Goal: Information Seeking & Learning: Compare options

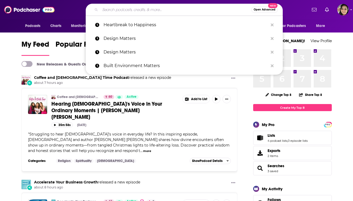
click at [191, 11] on input "Search podcasts, credits, & more..." at bounding box center [175, 10] width 151 height 8
paste input "The Terri Cole Show"
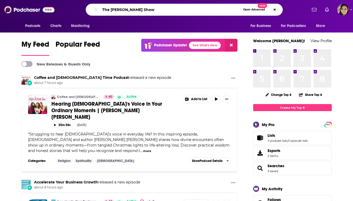
type input "The Terri Cole Show"
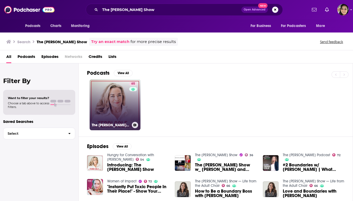
click at [125, 120] on link "65 The Terri Cole Show" at bounding box center [115, 104] width 51 height 51
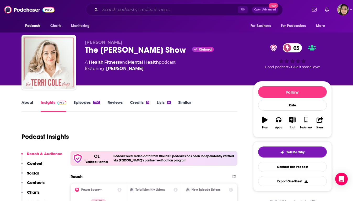
click at [182, 10] on input "Search podcasts, credits, & more..." at bounding box center [169, 10] width 138 height 8
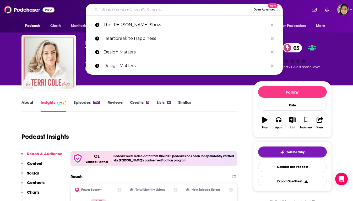
paste input "We Can Do Hard Things"
type input "We Can Do Hard Things"
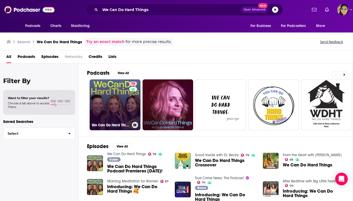
click at [113, 94] on link "78 We Can Do Hard Things" at bounding box center [115, 104] width 51 height 51
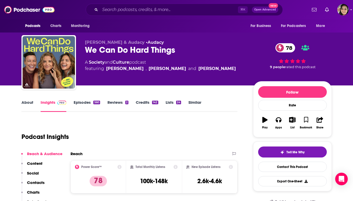
click at [196, 104] on link "Similar" at bounding box center [195, 106] width 13 height 12
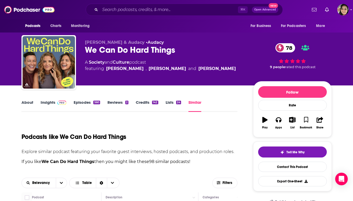
click at [97, 63] on link "Society" at bounding box center [97, 62] width 16 height 5
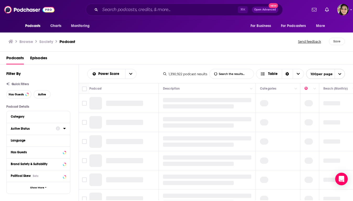
click at [29, 129] on div "Active Status" at bounding box center [32, 129] width 42 height 4
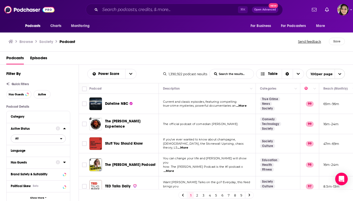
click at [34, 141] on span "All" at bounding box center [35, 138] width 49 height 7
click at [28, 157] on span "Active" at bounding box center [26, 155] width 27 height 3
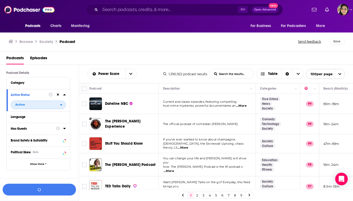
scroll to position [34, 0]
click at [32, 121] on div "Language" at bounding box center [38, 117] width 63 height 12
click at [27, 117] on div "Language" at bounding box center [35, 117] width 49 height 4
click at [63, 116] on div "Language" at bounding box center [38, 116] width 55 height 7
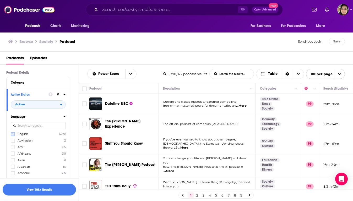
click at [14, 134] on icon at bounding box center [12, 134] width 3 height 2
click at [65, 117] on icon at bounding box center [64, 116] width 2 height 1
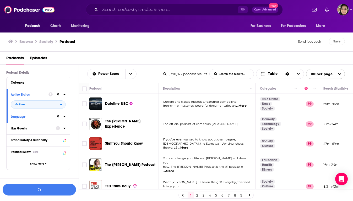
click at [53, 131] on button "Has Guests" at bounding box center [33, 128] width 45 height 7
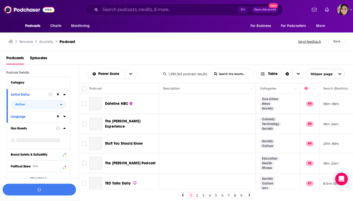
click at [41, 130] on div "Has Guests" at bounding box center [32, 129] width 42 height 4
click at [52, 129] on div "Has Guests" at bounding box center [32, 129] width 42 height 4
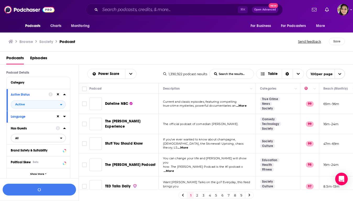
click at [52, 138] on span "All" at bounding box center [35, 138] width 49 height 7
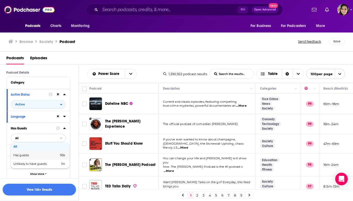
click at [36, 157] on span "Has guests" at bounding box center [28, 155] width 30 height 3
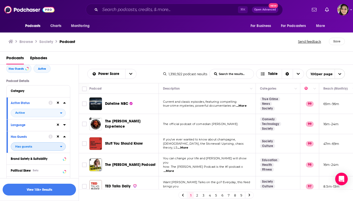
scroll to position [151, 0]
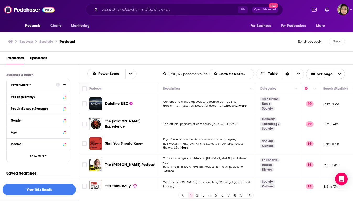
click at [34, 85] on div "Power Score™" at bounding box center [32, 85] width 42 height 4
click at [64, 85] on icon at bounding box center [64, 85] width 3 height 4
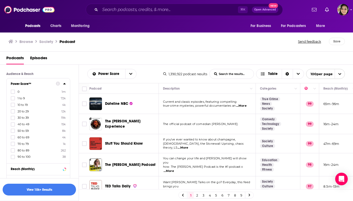
click at [23, 131] on span "50 to 59" at bounding box center [23, 131] width 11 height 4
click at [13, 132] on input "multiSelectOption-50-6" at bounding box center [13, 132] width 0 height 0
click at [48, 189] on button "View 2k Results" at bounding box center [39, 190] width 73 height 12
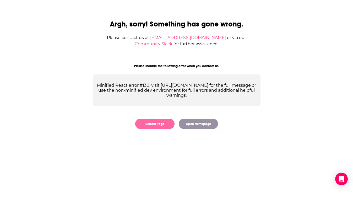
click at [153, 129] on div "Argh, sorry! Something has gone wrong. Please contact us at contact@podchaser.c…" at bounding box center [176, 71] width 185 height 126
click at [154, 125] on button "Reload Page" at bounding box center [154, 124] width 39 height 10
click at [150, 127] on button "Reload Page" at bounding box center [154, 124] width 39 height 10
click at [157, 126] on button "Reload Page" at bounding box center [154, 124] width 39 height 10
click at [158, 124] on button "Reload Page" at bounding box center [154, 124] width 39 height 10
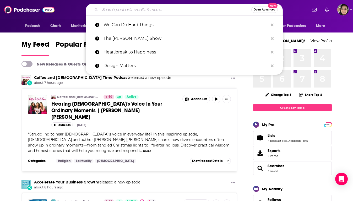
click at [163, 9] on input "Search podcasts, credits, & more..." at bounding box center [175, 10] width 151 height 8
paste input "Earn Your Happy"
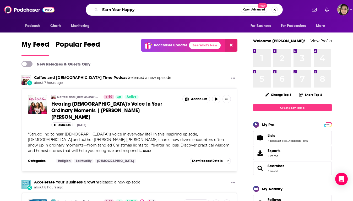
type input "Earn Your Happy"
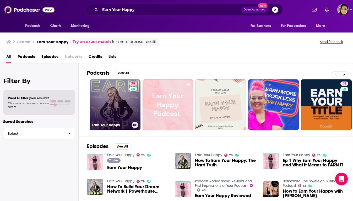
click at [116, 108] on link "79 Earn Your Happy" at bounding box center [115, 104] width 51 height 51
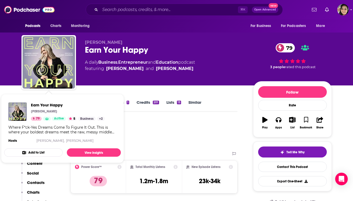
click at [28, 99] on div "Earn Your Happy Lori Harder 79 Active 5 Business + 2 Where F*ck-Yes Dreams Come…" at bounding box center [62, 123] width 117 height 50
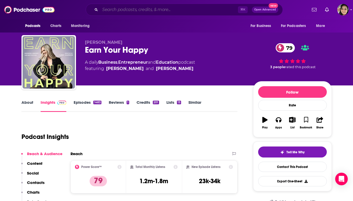
click at [156, 12] on input "Search podcasts, credits, & more..." at bounding box center [169, 10] width 138 height 8
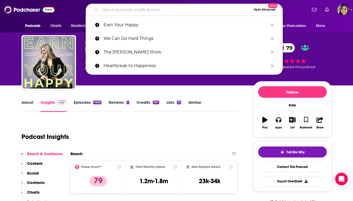
paste input "Blended Family Podcast"
type input "Blended Family Podcast"
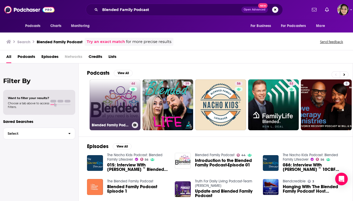
click at [116, 93] on link "44 Blended Family Podcast" at bounding box center [115, 104] width 51 height 51
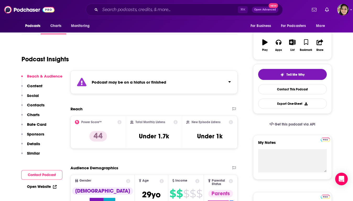
scroll to position [79, 0]
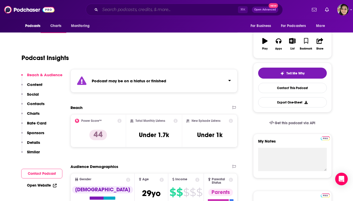
click at [184, 10] on input "Search podcasts, credits, & more..." at bounding box center [169, 10] width 138 height 8
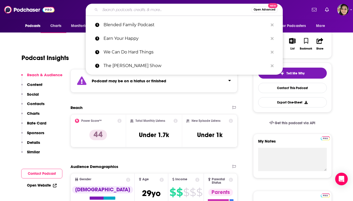
paste input "The Resilient Lawyer"
type input "The Resilient Lawyer"
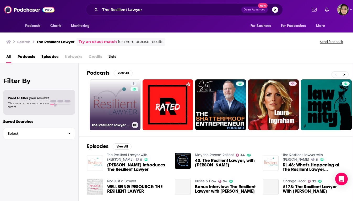
click at [116, 92] on link "5 The Resilient Lawyer with Jeena Cho" at bounding box center [115, 104] width 51 height 51
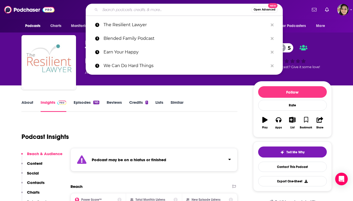
click at [119, 9] on input "Search podcasts, credits, & more..." at bounding box center [175, 10] width 151 height 8
paste input "Rise Up For You"
type input "Rise Up For You"
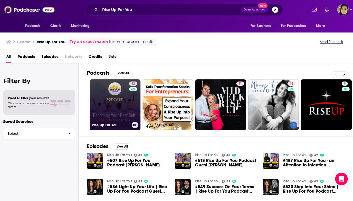
click at [108, 92] on link "42 Rise Up For You" at bounding box center [115, 104] width 51 height 51
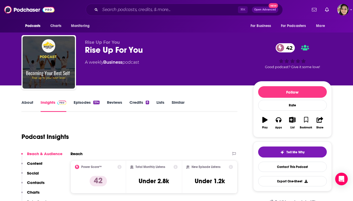
click at [32, 104] on link "About" at bounding box center [28, 106] width 12 height 12
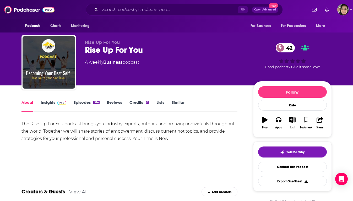
click at [84, 103] on link "Episodes 514" at bounding box center [87, 106] width 26 height 12
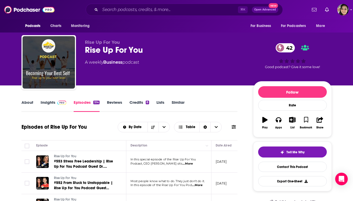
click at [175, 104] on link "Similar" at bounding box center [178, 106] width 13 height 12
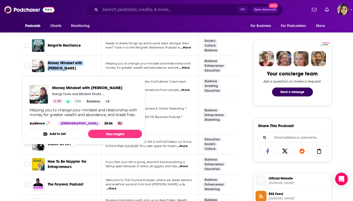
scroll to position [239, 0]
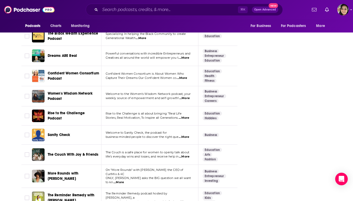
scroll to position [692, 0]
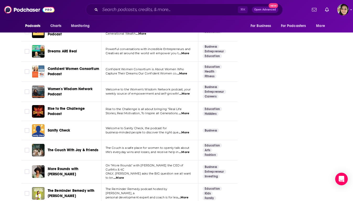
drag, startPoint x: 66, startPoint y: 130, endPoint x: 188, endPoint y: 2, distance: 176.6
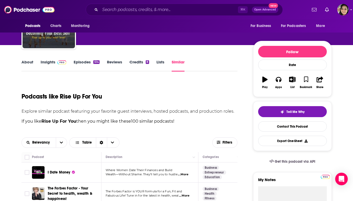
scroll to position [0, 0]
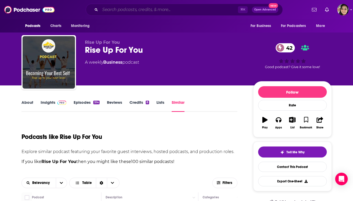
click at [148, 10] on input "Search podcasts, credits, & more..." at bounding box center [169, 10] width 138 height 8
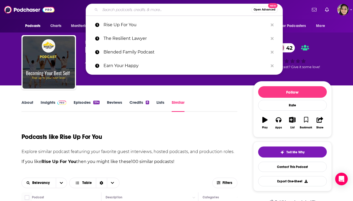
paste input "Powerhouse Women"
type input "Powerhouse Women"
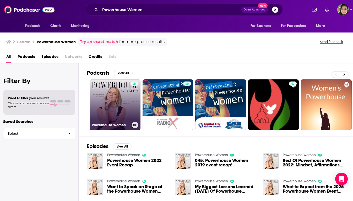
click at [113, 98] on link "Powerhouse Women" at bounding box center [115, 104] width 51 height 51
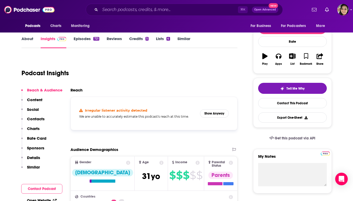
scroll to position [64, 0]
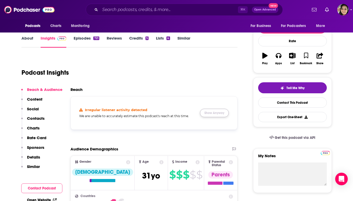
click at [215, 113] on button "Show Anyway" at bounding box center [214, 113] width 29 height 8
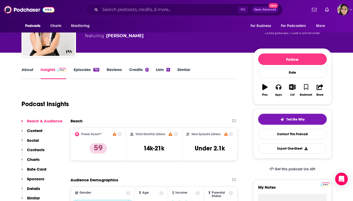
scroll to position [0, 0]
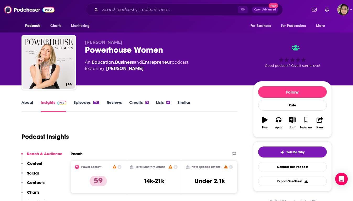
click at [24, 100] on link "About" at bounding box center [28, 106] width 12 height 12
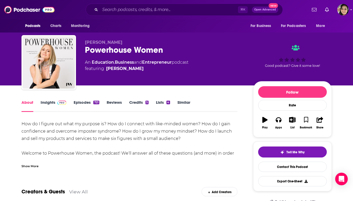
click at [84, 103] on link "Episodes 721" at bounding box center [86, 106] width 25 height 12
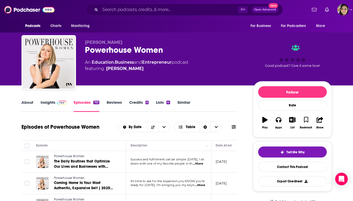
click at [185, 103] on link "Similar" at bounding box center [184, 106] width 13 height 12
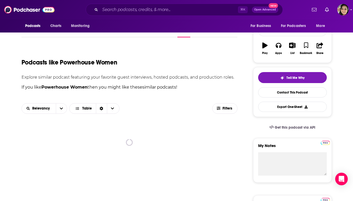
scroll to position [104, 0]
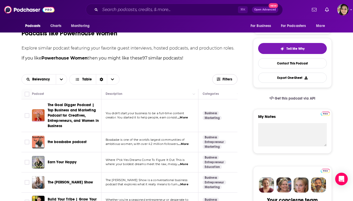
click at [224, 80] on span "Filters" at bounding box center [228, 80] width 10 height 4
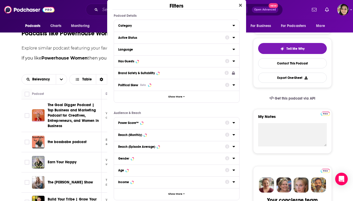
scroll to position [0, 0]
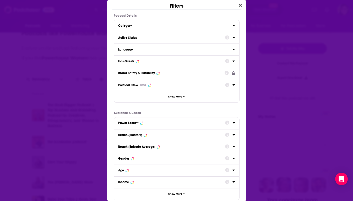
click at [145, 39] on div "Active Status" at bounding box center [170, 38] width 104 height 4
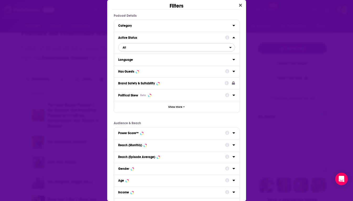
click at [136, 51] on span "All" at bounding box center [174, 47] width 111 height 7
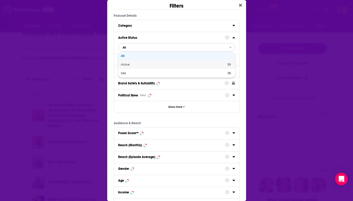
click at [128, 65] on span "Active" at bounding box center [149, 64] width 57 height 3
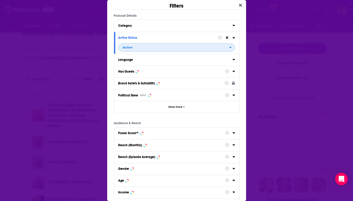
scroll to position [40, 0]
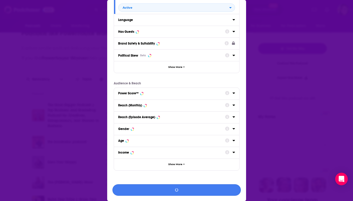
click at [166, 192] on button "Dialog" at bounding box center [177, 190] width 129 height 12
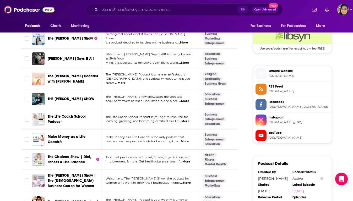
scroll to position [430, 0]
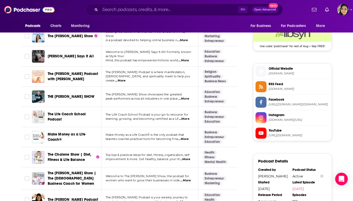
drag, startPoint x: 63, startPoint y: 113, endPoint x: 281, endPoint y: 1, distance: 244.6
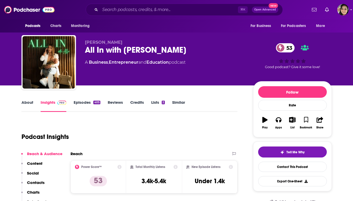
click at [27, 104] on link "About" at bounding box center [28, 106] width 12 height 12
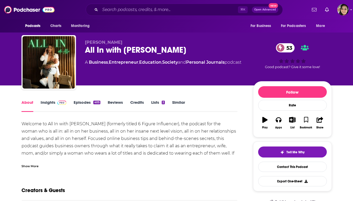
click at [86, 102] on link "Episodes 405" at bounding box center [87, 106] width 26 height 12
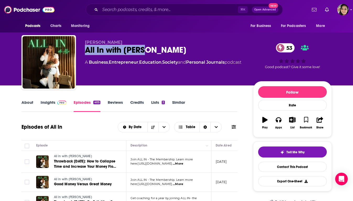
drag, startPoint x: 94, startPoint y: 49, endPoint x: 152, endPoint y: 49, distance: 58.2
click at [152, 49] on div "All In with Allie 53" at bounding box center [165, 50] width 160 height 10
click at [180, 104] on link "Similar" at bounding box center [178, 106] width 13 height 12
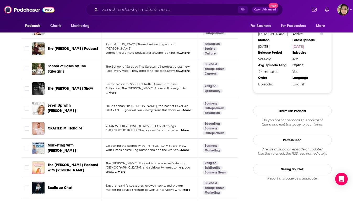
scroll to position [588, 0]
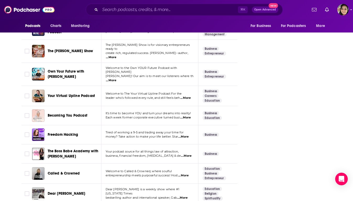
scroll to position [1004, 0]
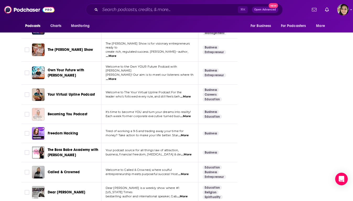
click at [52, 112] on span "Becoming You Podcast" at bounding box center [68, 114] width 40 height 4
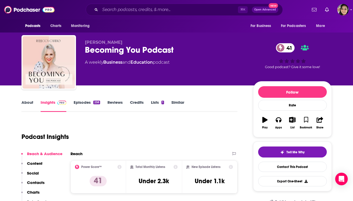
click at [26, 102] on link "About" at bounding box center [28, 106] width 12 height 12
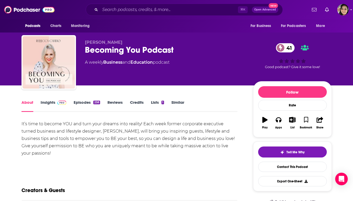
click at [47, 101] on link "Insights" at bounding box center [54, 106] width 26 height 12
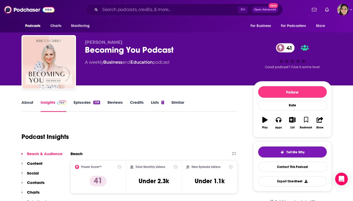
click at [86, 101] on link "Episodes 258" at bounding box center [87, 106] width 26 height 12
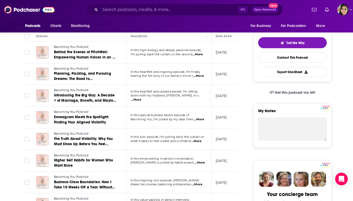
scroll to position [111, 0]
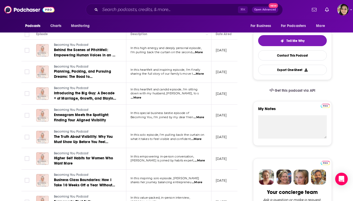
click at [200, 161] on span "...More" at bounding box center [200, 161] width 10 height 4
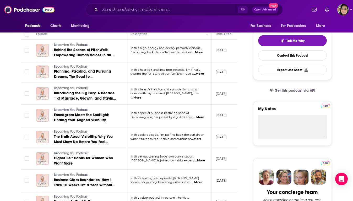
scroll to position [0, 0]
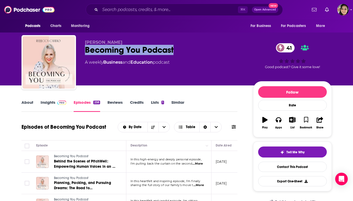
drag, startPoint x: 80, startPoint y: 51, endPoint x: 176, endPoint y: 52, distance: 96.3
click at [176, 52] on div "Rebecca Cafiero Becoming You Podcast 41 A weekly Business and Education podcast…" at bounding box center [177, 63] width 311 height 57
copy h2 "Becoming You Podcast"
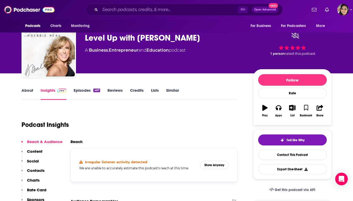
scroll to position [13, 0]
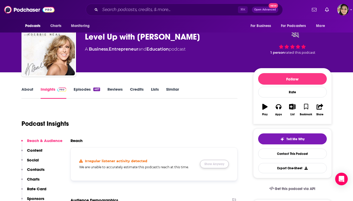
click at [211, 164] on button "Show Anyway" at bounding box center [214, 164] width 29 height 8
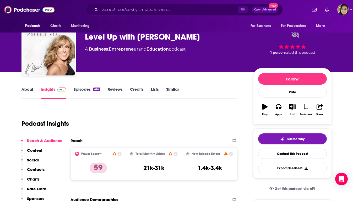
click at [24, 90] on link "About" at bounding box center [28, 93] width 12 height 12
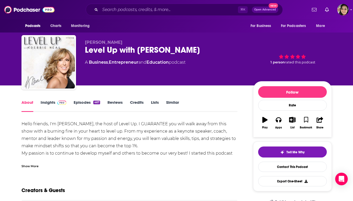
click at [33, 168] on div "Show More" at bounding box center [30, 165] width 17 height 5
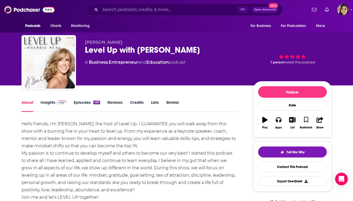
click at [86, 105] on link "Episodes 467" at bounding box center [87, 106] width 26 height 12
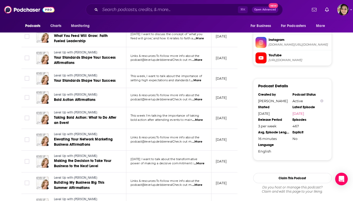
scroll to position [474, 0]
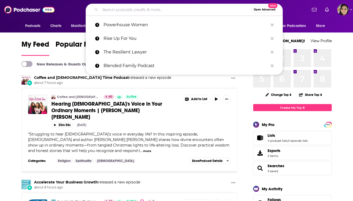
click at [175, 12] on input "Search podcasts, credits, & more..." at bounding box center [175, 10] width 151 height 8
paste input "Divorce Dialogues"
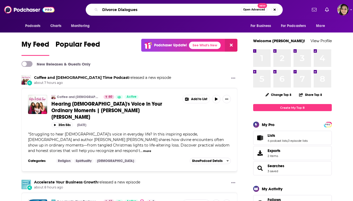
type input "Divorce Dialogues"
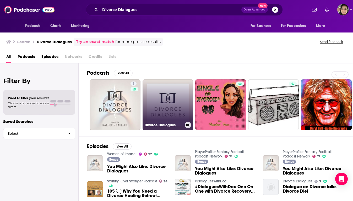
click at [170, 100] on link "Divorce Dialogues" at bounding box center [168, 104] width 51 height 51
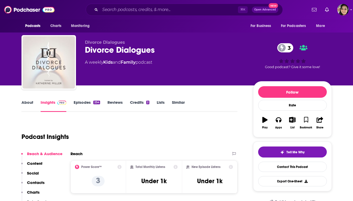
click at [83, 103] on link "Episodes 254" at bounding box center [87, 106] width 26 height 12
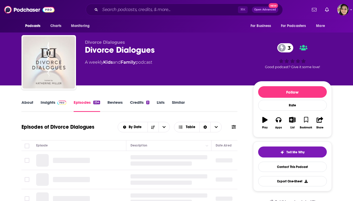
click at [28, 105] on link "About" at bounding box center [28, 106] width 12 height 12
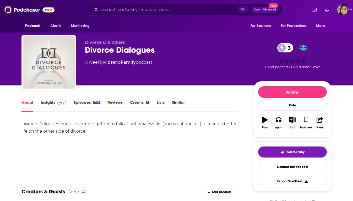
click at [83, 104] on link "Episodes 254" at bounding box center [87, 106] width 26 height 12
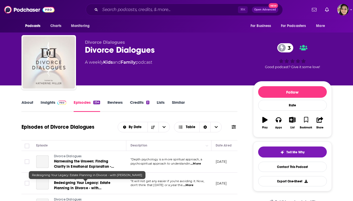
scroll to position [42, 0]
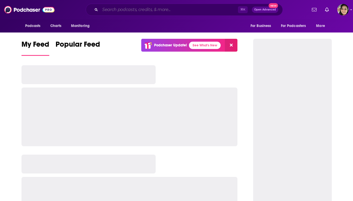
click at [134, 10] on input "Search podcasts, credits, & more..." at bounding box center [169, 10] width 138 height 8
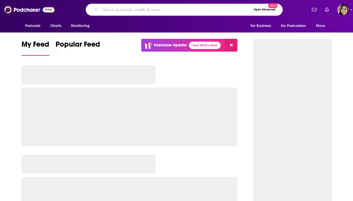
paste input "Mom to Mom Podcast"
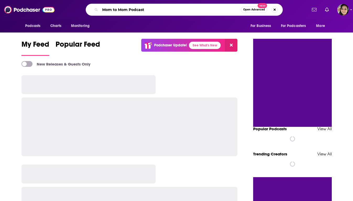
type input "Mom to Mom Podcast"
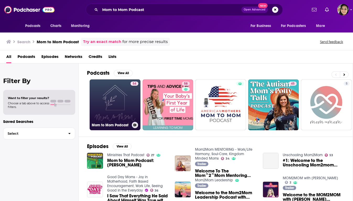
click at [117, 99] on link "54 Mom to Mom Podcast" at bounding box center [115, 104] width 51 height 51
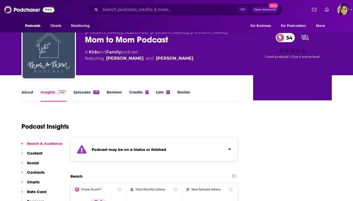
scroll to position [11, 0]
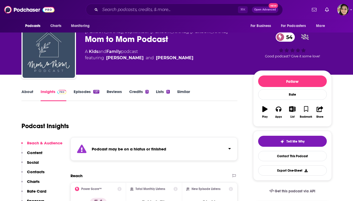
click at [83, 95] on link "Episodes 137" at bounding box center [86, 95] width 25 height 12
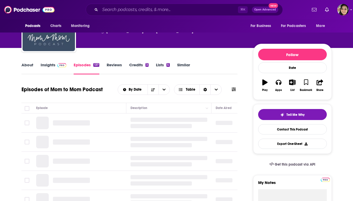
scroll to position [38, 0]
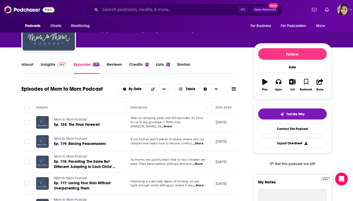
click at [180, 67] on link "Similar" at bounding box center [183, 68] width 13 height 12
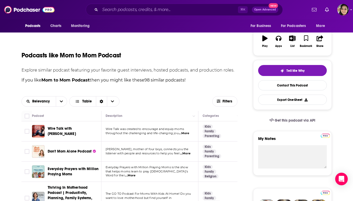
scroll to position [138, 0]
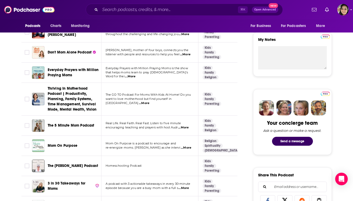
scroll to position [226, 0]
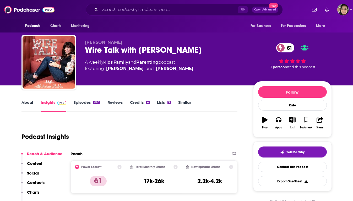
click at [24, 102] on link "About" at bounding box center [28, 106] width 12 height 12
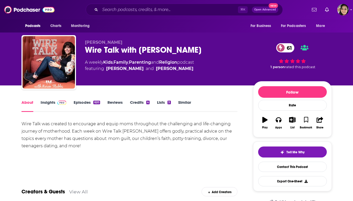
click at [83, 103] on link "Episodes 620" at bounding box center [87, 106] width 26 height 12
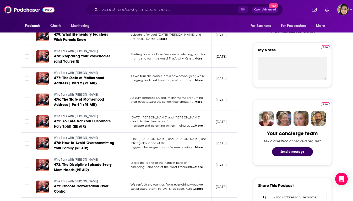
scroll to position [204, 0]
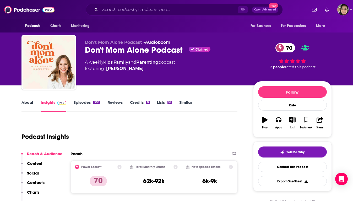
click at [27, 103] on link "About" at bounding box center [28, 106] width 12 height 12
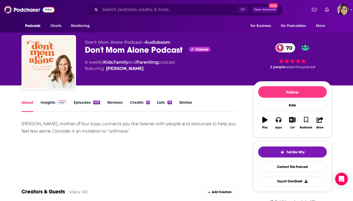
click at [46, 100] on link "Insights" at bounding box center [54, 106] width 26 height 12
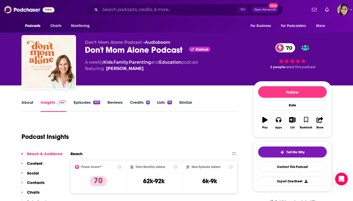
click at [23, 101] on link "About" at bounding box center [28, 106] width 12 height 12
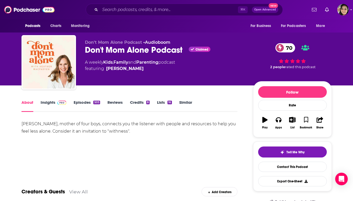
click at [82, 104] on link "Episodes 503" at bounding box center [87, 106] width 26 height 12
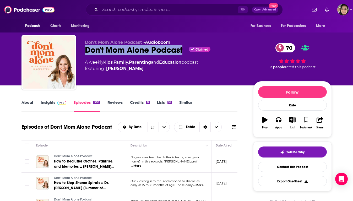
drag, startPoint x: 82, startPoint y: 51, endPoint x: 184, endPoint y: 53, distance: 101.5
click at [184, 53] on div "Don't Mom Alone Podcast • Audioboom Don't Mom Alone Podcast Claimed 70 A weekly…" at bounding box center [177, 63] width 311 height 57
copy h2 "Don't Mom Alone Podcast"
click at [51, 103] on link "Insights" at bounding box center [54, 106] width 26 height 12
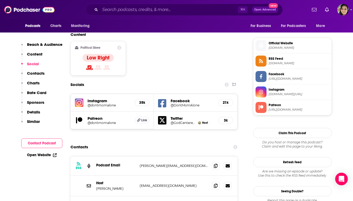
scroll to position [408, 0]
click at [142, 100] on h5 "35k" at bounding box center [142, 102] width 6 height 4
click at [141, 100] on h5 "35k" at bounding box center [142, 102] width 6 height 4
click at [97, 103] on h5 "@dontmomalone" at bounding box center [109, 105] width 43 height 4
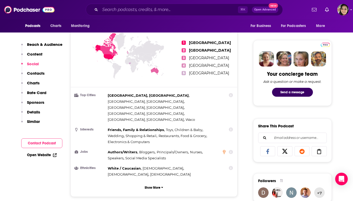
scroll to position [0, 0]
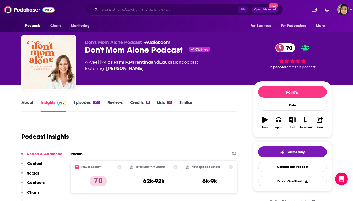
click at [177, 12] on input "Search podcasts, credits, & more..." at bounding box center [169, 10] width 138 height 8
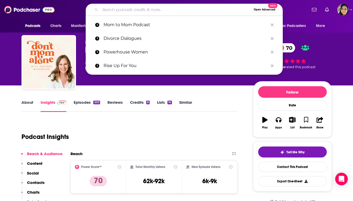
paste input "She Did It Her Way"
type input "She Did It Her Way"
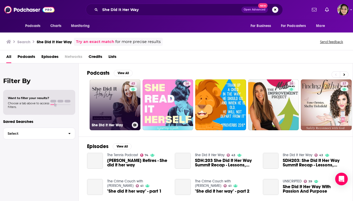
click at [106, 102] on link "43 She Did It Her Way" at bounding box center [115, 104] width 51 height 51
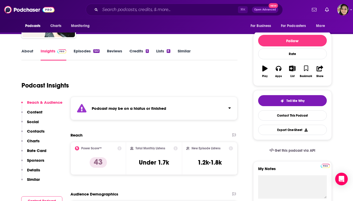
scroll to position [7, 0]
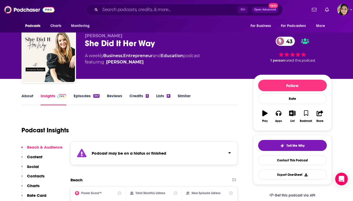
click at [86, 97] on link "Episodes 541" at bounding box center [87, 99] width 26 height 12
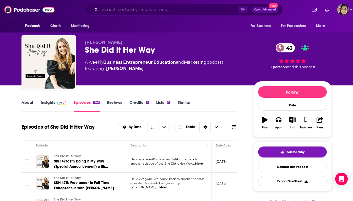
click at [184, 9] on input "Search podcasts, credits, & more..." at bounding box center [169, 10] width 138 height 8
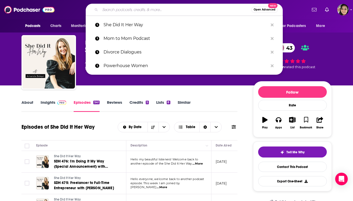
paste input "Beyond Influential"
type input "Beyond Influential"
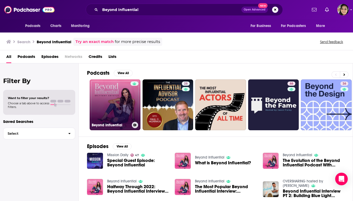
click at [122, 95] on link "Beyond Influential" at bounding box center [115, 104] width 51 height 51
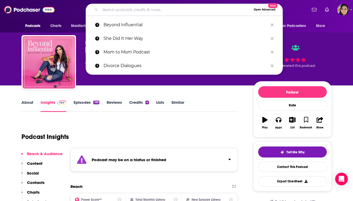
click at [142, 8] on input "Search podcasts, credits, & more..." at bounding box center [175, 10] width 151 height 8
paste input "The Lively Show"
type input "The Lively Show"
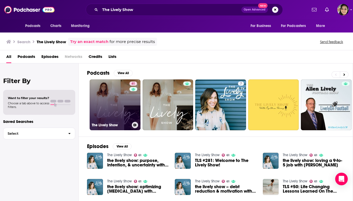
click at [111, 108] on link "61 The Lively Show" at bounding box center [115, 104] width 51 height 51
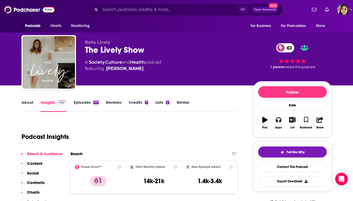
click at [32, 104] on link "About" at bounding box center [28, 106] width 12 height 12
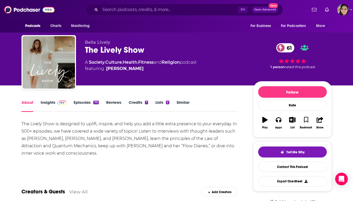
click at [51, 101] on link "Insights" at bounding box center [54, 106] width 26 height 12
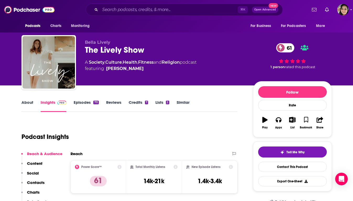
click at [87, 105] on link "Episodes 711" at bounding box center [86, 106] width 25 height 12
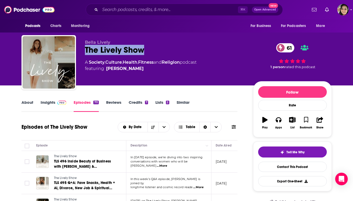
drag, startPoint x: 154, startPoint y: 53, endPoint x: 84, endPoint y: 52, distance: 70.3
click at [84, 52] on div "Bella Lively The Lively Show 61 A Society , Culture , Health , Fitness and Reli…" at bounding box center [177, 63] width 311 height 57
copy h2 "The Lively Show"
click at [172, 10] on input "Search podcasts, credits, & more..." at bounding box center [169, 10] width 138 height 8
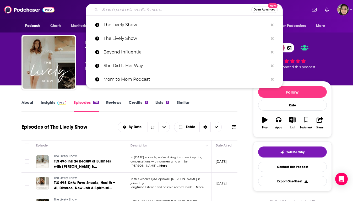
paste input "No Limits with Rebecca Jarvis"
type input "No Limits with Rebecca Jarvis"
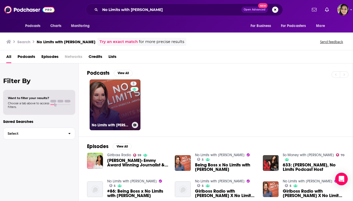
click at [108, 87] on link "5 No Limits with Rebecca Jarvis" at bounding box center [115, 104] width 51 height 51
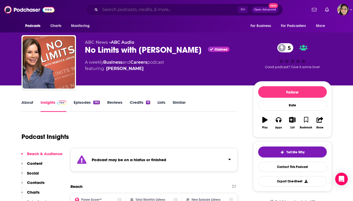
click at [150, 12] on input "Search podcasts, credits, & more..." at bounding box center [169, 10] width 138 height 8
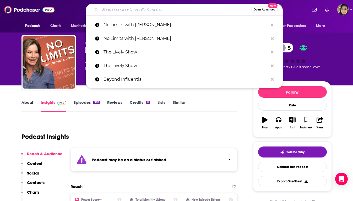
paste input "Second Life"
type input "Second Life"
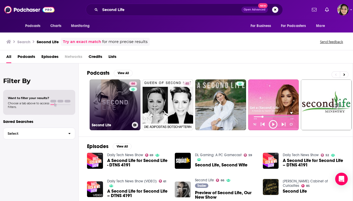
click at [120, 111] on link "66 Second Life" at bounding box center [115, 104] width 51 height 51
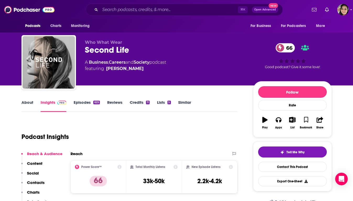
click at [26, 103] on link "About" at bounding box center [28, 106] width 12 height 12
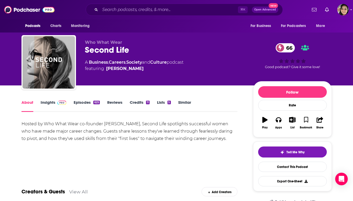
click at [81, 103] on link "Episodes 625" at bounding box center [87, 106] width 26 height 12
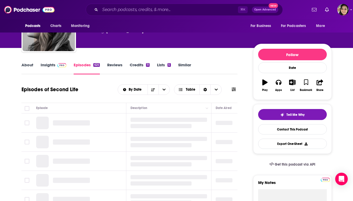
scroll to position [46, 0]
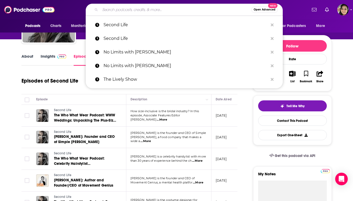
click at [154, 8] on input "Search podcasts, credits, & more..." at bounding box center [175, 10] width 151 height 8
paste input "Untangle"
type input "Untangle"
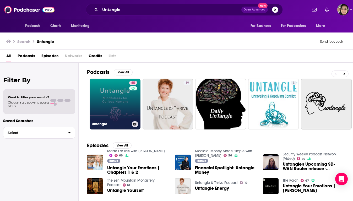
click at [124, 111] on link "65 Untangle" at bounding box center [115, 104] width 51 height 51
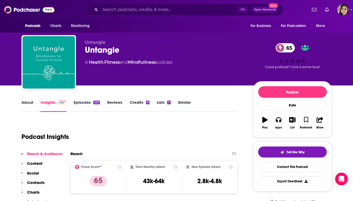
click at [28, 102] on link "About" at bounding box center [28, 106] width 12 height 12
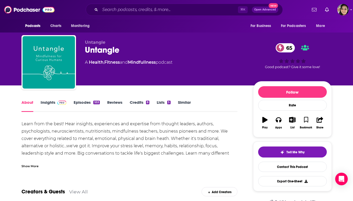
click at [34, 163] on div "Show More" at bounding box center [130, 164] width 216 height 9
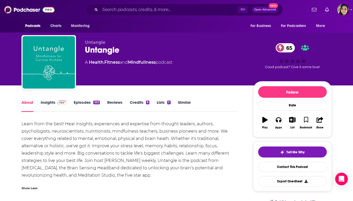
click at [46, 104] on link "Insights" at bounding box center [54, 106] width 26 height 12
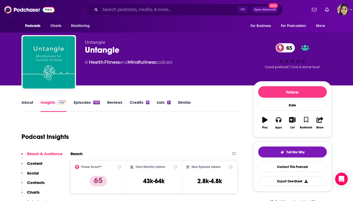
click at [82, 99] on div "About Insights Episodes 553 Reviews Credits 8 Lists 5 Similar" at bounding box center [130, 105] width 216 height 13
click at [81, 103] on link "Episodes 553" at bounding box center [87, 106] width 26 height 12
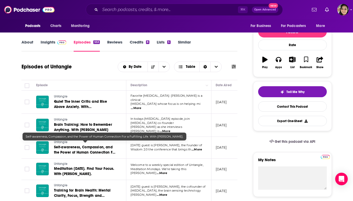
scroll to position [71, 0]
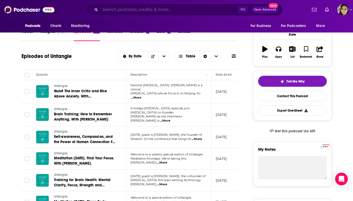
click at [155, 12] on input "Search podcasts, credits, & more..." at bounding box center [169, 10] width 138 height 8
click at [152, 9] on input "Search podcasts, credits, & more..." at bounding box center [169, 10] width 138 height 8
paste input "Love and Life"
click at [152, 9] on input "Search podcasts, credits, & more..." at bounding box center [169, 10] width 138 height 8
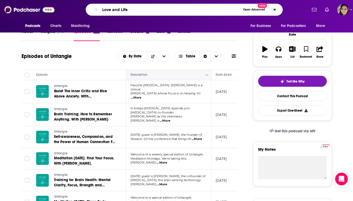
type input "Love and Life"
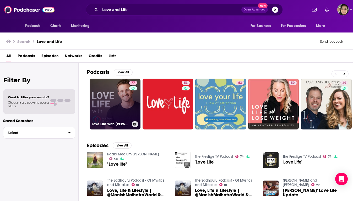
click at [111, 105] on link "77 Love Life With Matthew Hussey" at bounding box center [115, 104] width 51 height 51
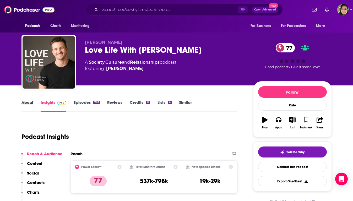
click at [36, 105] on div "About" at bounding box center [31, 106] width 19 height 12
click at [29, 103] on link "About" at bounding box center [28, 106] width 12 height 12
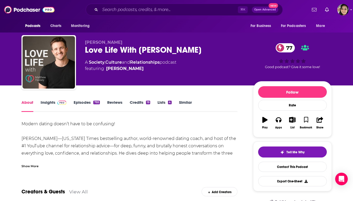
click at [31, 164] on div "Show More" at bounding box center [30, 165] width 17 height 5
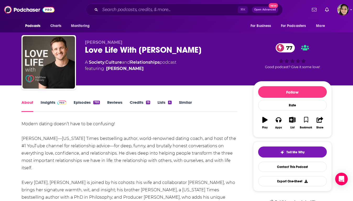
click at [83, 102] on link "Episodes 793" at bounding box center [87, 106] width 26 height 12
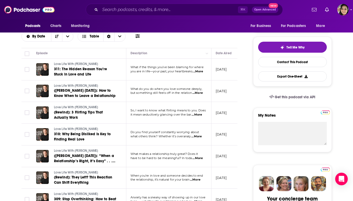
scroll to position [113, 0]
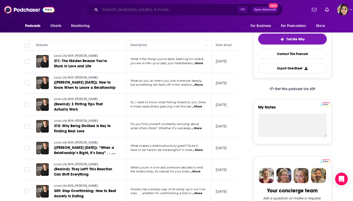
click at [152, 12] on input "Search podcasts, credits, & more..." at bounding box center [169, 10] width 138 height 8
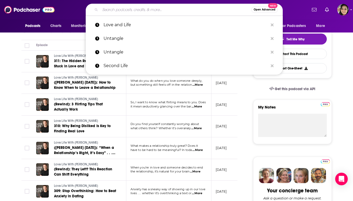
paste input "The Adult Chair Podcast"
type input "The Adult Chair Podcast"
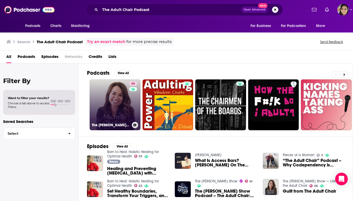
click at [118, 100] on link "66 The Michelle Chalfant Show — Life from the Adult Chair" at bounding box center [115, 104] width 51 height 51
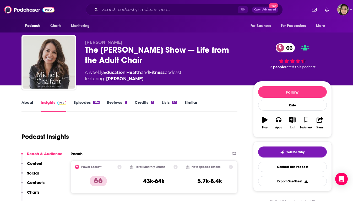
click at [30, 102] on link "About" at bounding box center [28, 106] width 12 height 12
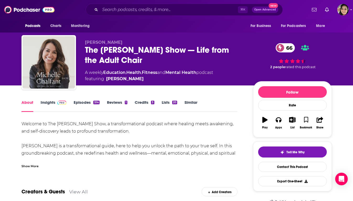
click at [34, 167] on div "Show More" at bounding box center [30, 165] width 17 height 5
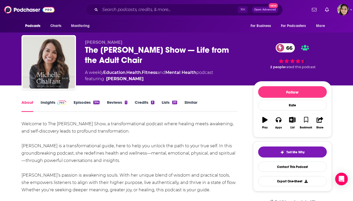
click at [85, 102] on link "Episodes 514" at bounding box center [87, 106] width 26 height 12
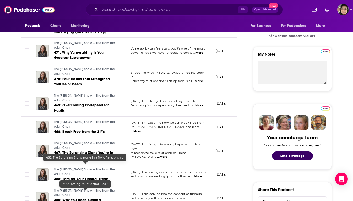
scroll to position [252, 0]
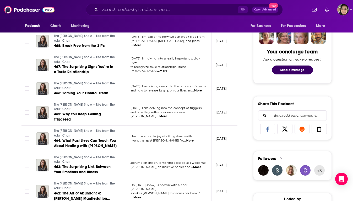
click at [168, 73] on span "...More" at bounding box center [162, 71] width 10 height 4
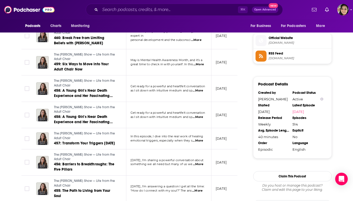
scroll to position [0, 0]
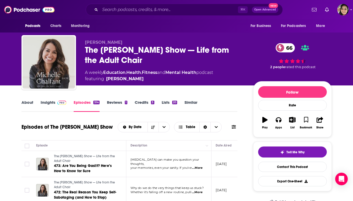
click at [193, 100] on link "Similar" at bounding box center [191, 106] width 13 height 12
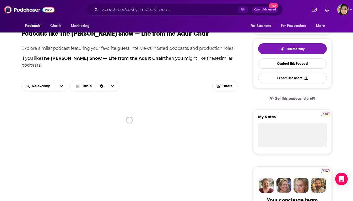
scroll to position [144, 0]
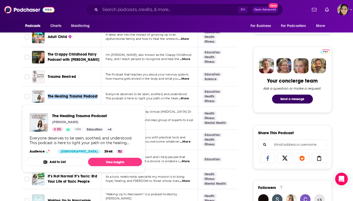
scroll to position [292, 0]
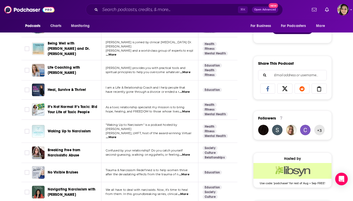
click at [59, 148] on span "Breaking Free from Narcissistic Abuse" at bounding box center [64, 153] width 33 height 10
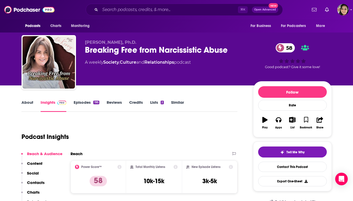
click at [134, 49] on div "Breaking Free from Narcissistic Abuse 58" at bounding box center [165, 50] width 160 height 10
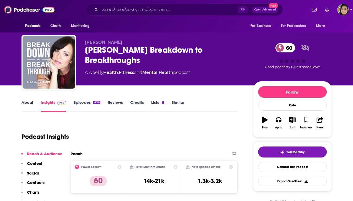
click at [27, 104] on link "About" at bounding box center [28, 106] width 12 height 12
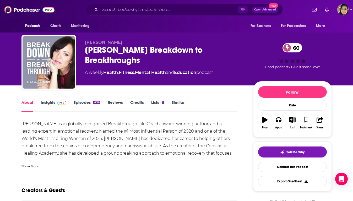
click at [50, 103] on link "Insights" at bounding box center [54, 106] width 26 height 12
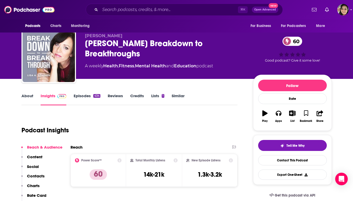
scroll to position [7, 0]
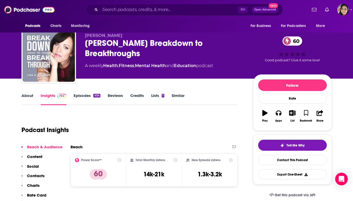
click at [84, 95] on link "Episodes 434" at bounding box center [87, 99] width 26 height 12
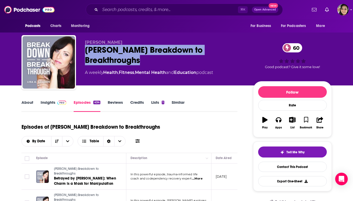
drag, startPoint x: 85, startPoint y: 49, endPoint x: 154, endPoint y: 57, distance: 69.8
click at [154, 57] on div "Lisa A Romano Breakdown to Breakthroughs 60" at bounding box center [165, 55] width 160 height 20
drag, startPoint x: 152, startPoint y: 62, endPoint x: 145, endPoint y: 50, distance: 14.1
click at [145, 50] on div "Lisa A Romano Breakdown to Breakthroughs 60" at bounding box center [165, 55] width 160 height 20
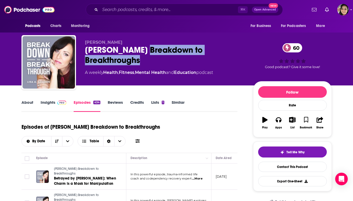
copy h2 "Breakdown to Breakthroughs"
